Goal: Information Seeking & Learning: Learn about a topic

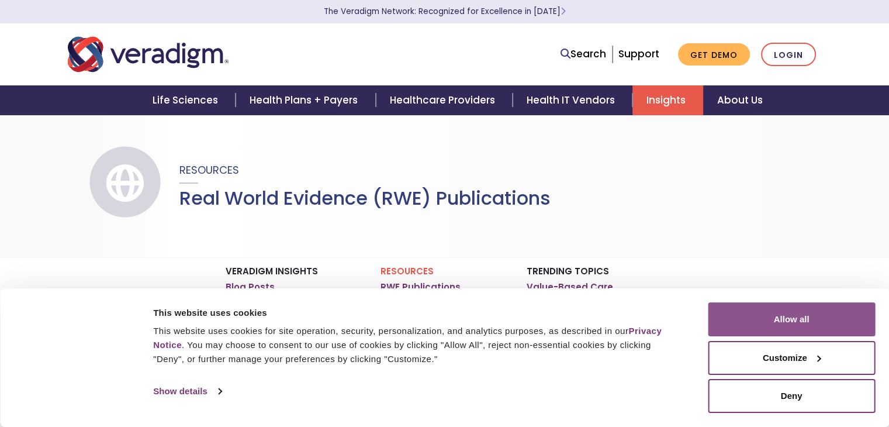
click at [792, 321] on button "Allow all" at bounding box center [791, 319] width 167 height 34
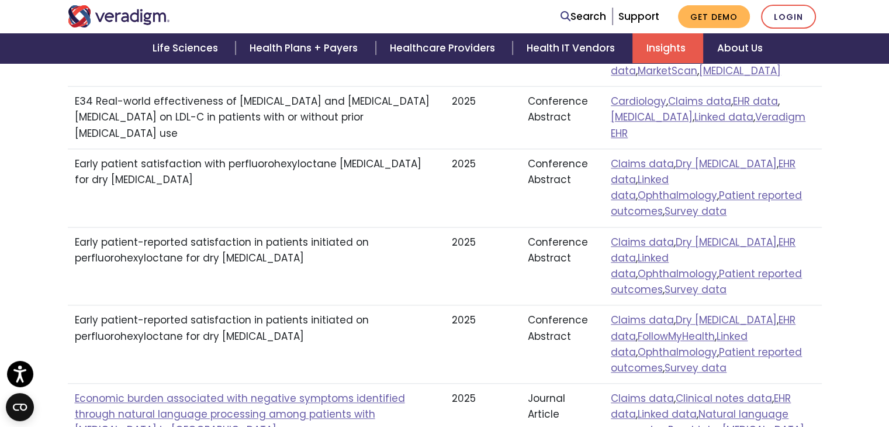
scroll to position [1044, 0]
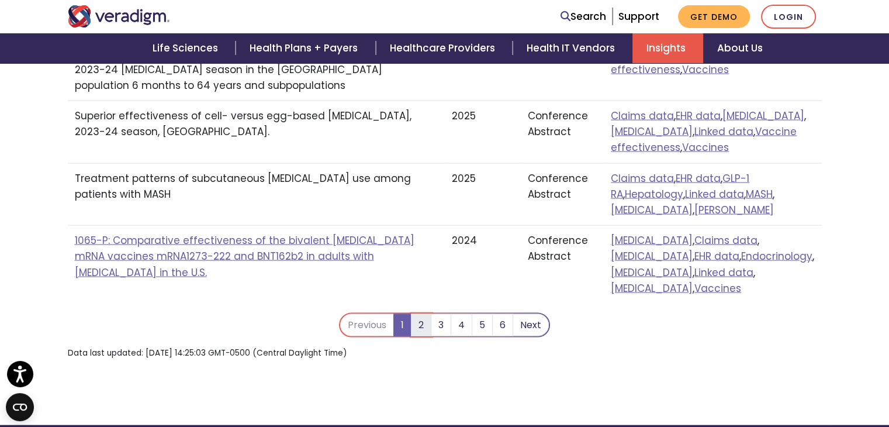
click at [423, 314] on link "2" at bounding box center [421, 325] width 20 height 22
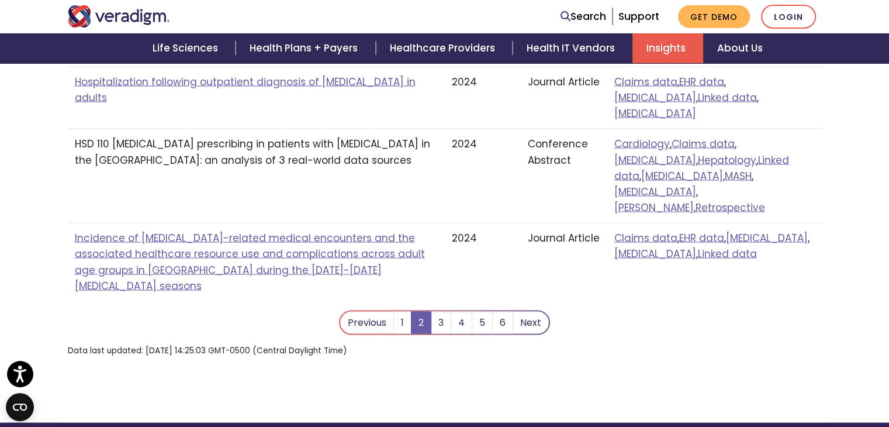
scroll to position [2341, 0]
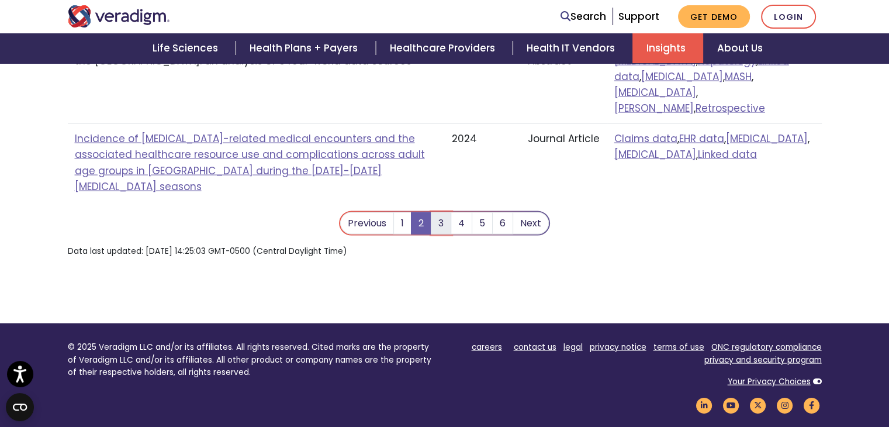
click at [443, 212] on link "3" at bounding box center [441, 223] width 20 height 22
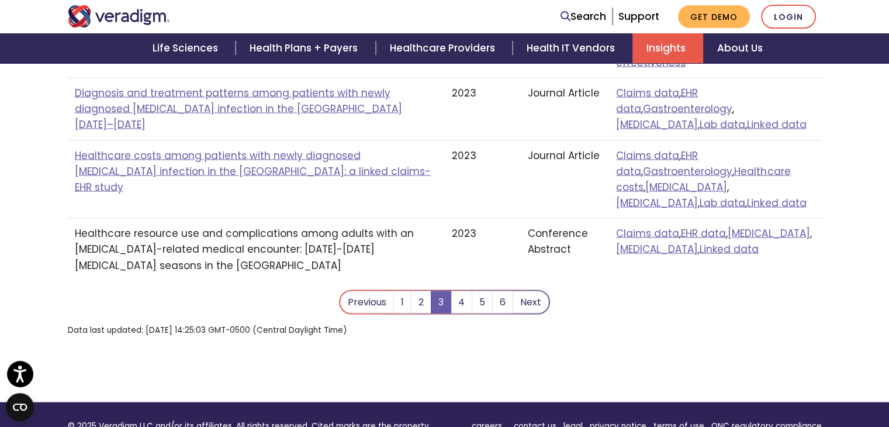
scroll to position [2107, 0]
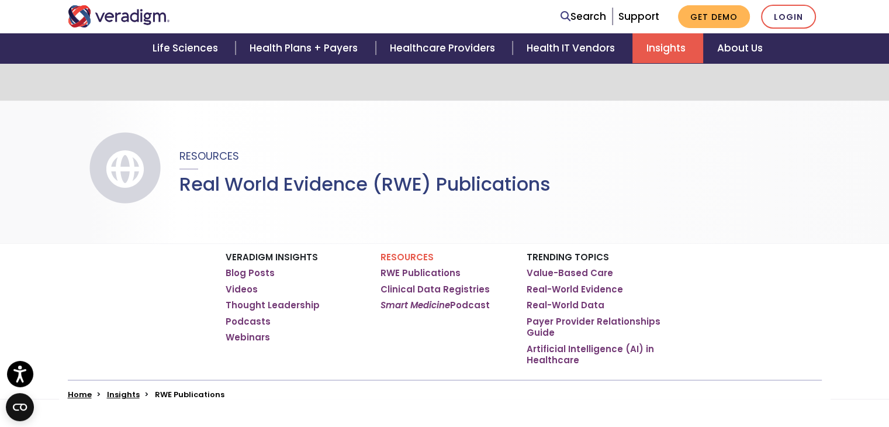
scroll to position [0, 0]
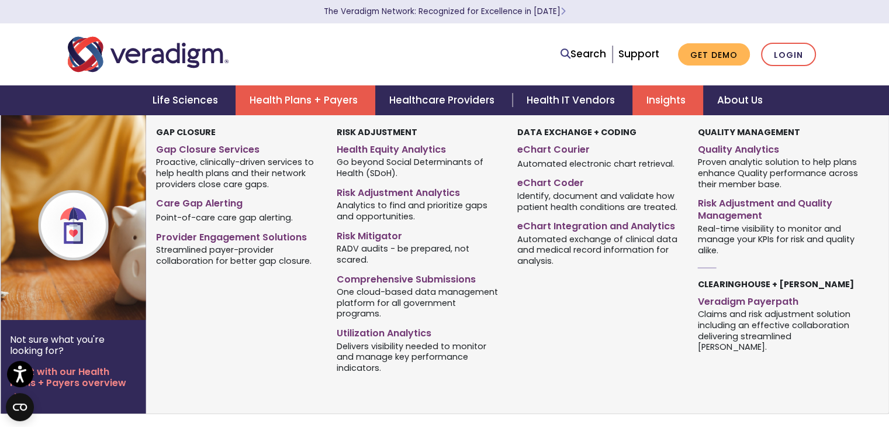
click at [316, 105] on link "Health Plans + Payers" at bounding box center [305, 100] width 140 height 30
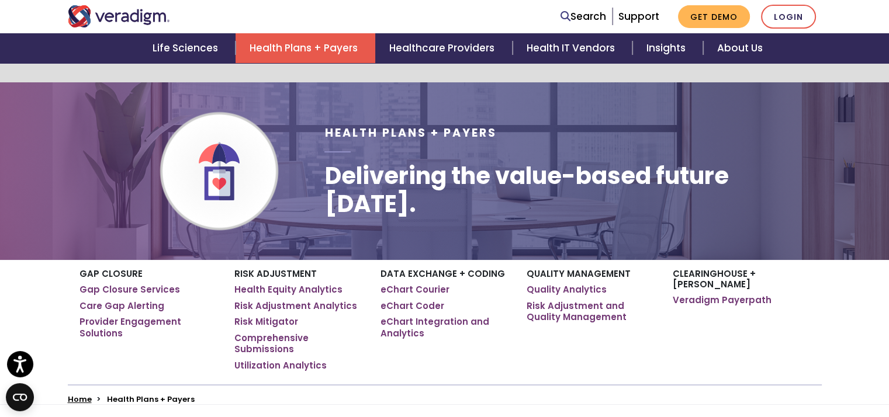
scroll to position [175, 0]
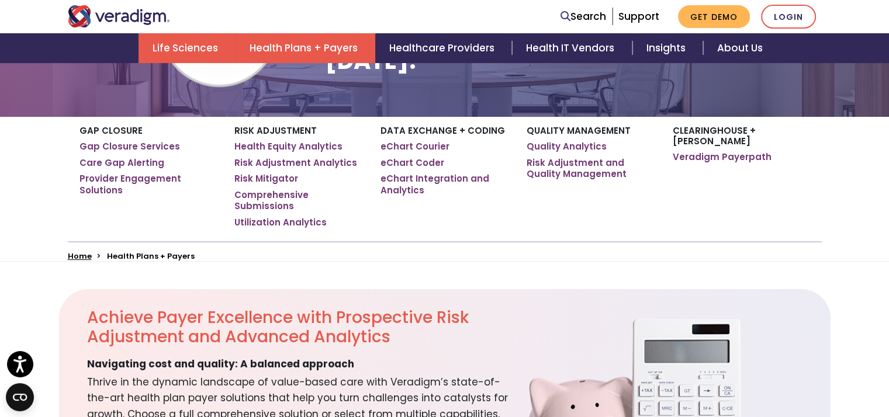
click at [206, 40] on link "Life Sciences" at bounding box center [186, 48] width 97 height 30
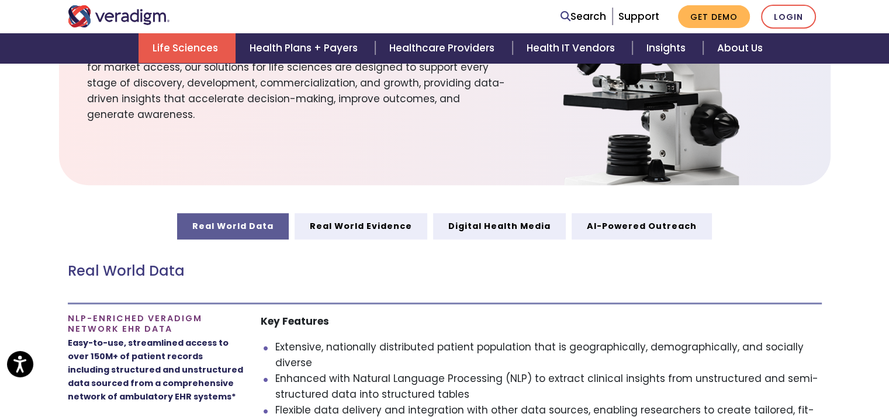
scroll to position [467, 0]
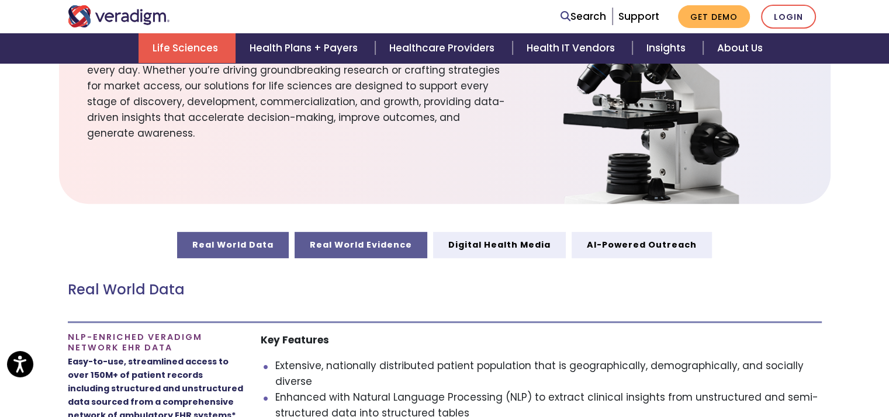
click at [384, 244] on link "Real World Evidence" at bounding box center [360, 245] width 133 height 26
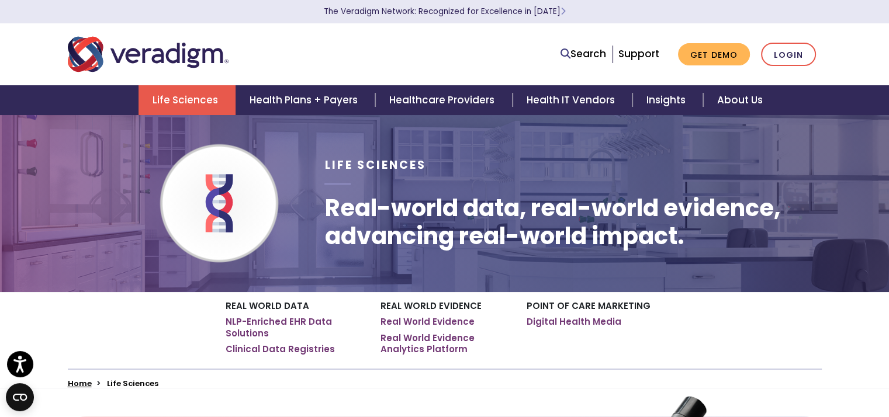
scroll to position [5, 0]
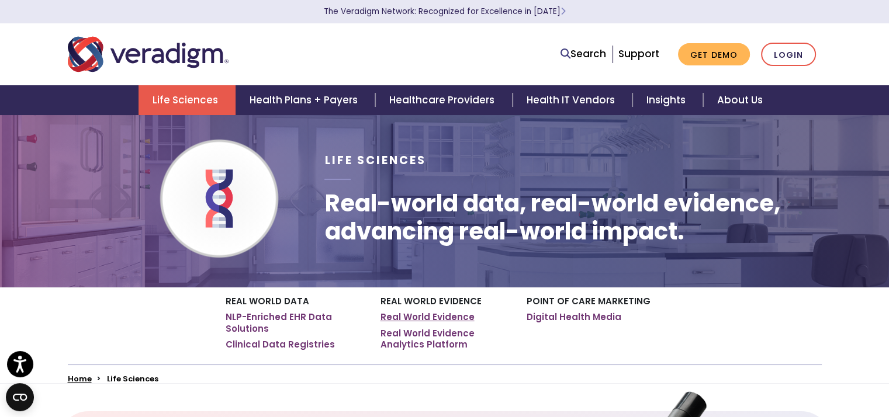
click at [404, 320] on link "Real World Evidence" at bounding box center [427, 317] width 94 height 12
